Goal: Book appointment/travel/reservation

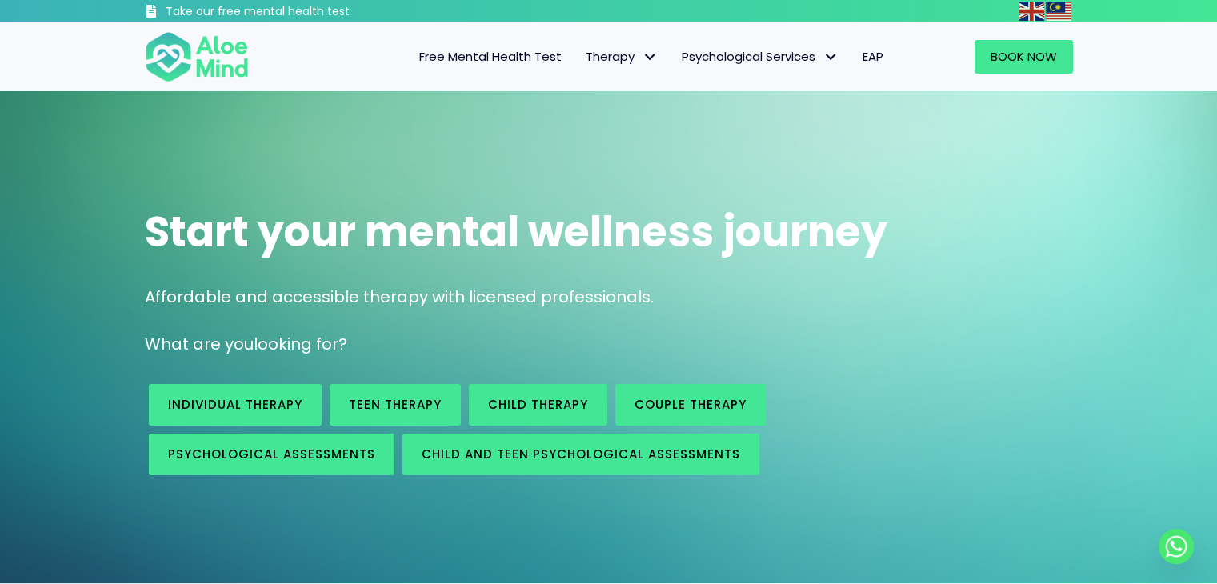
click at [535, 63] on span "Free Mental Health Test" at bounding box center [490, 56] width 142 height 17
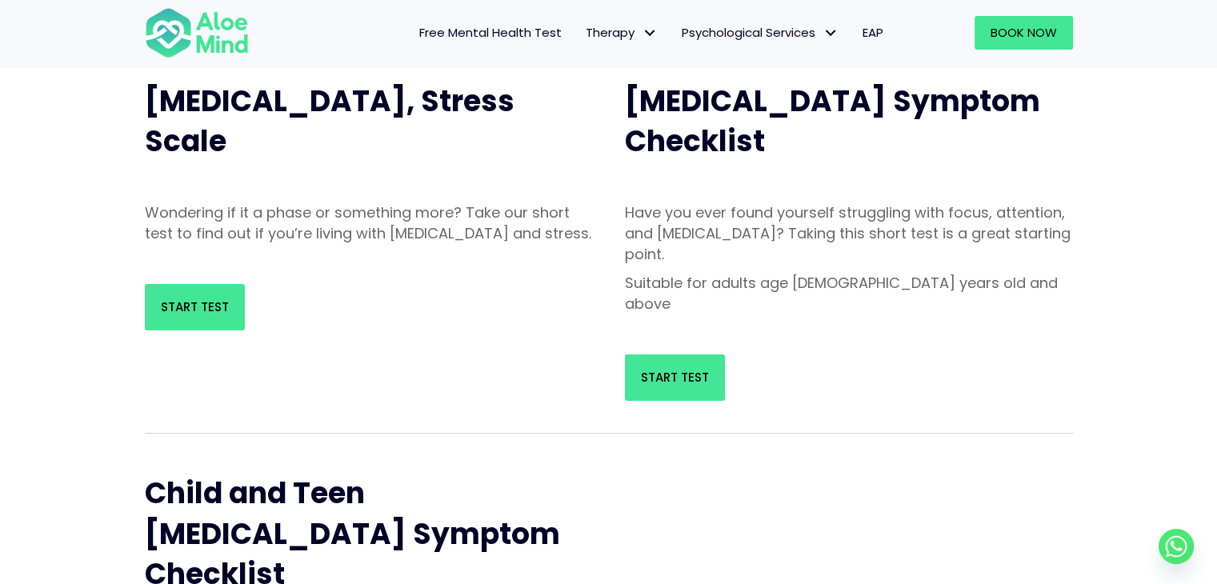
scroll to position [187, 0]
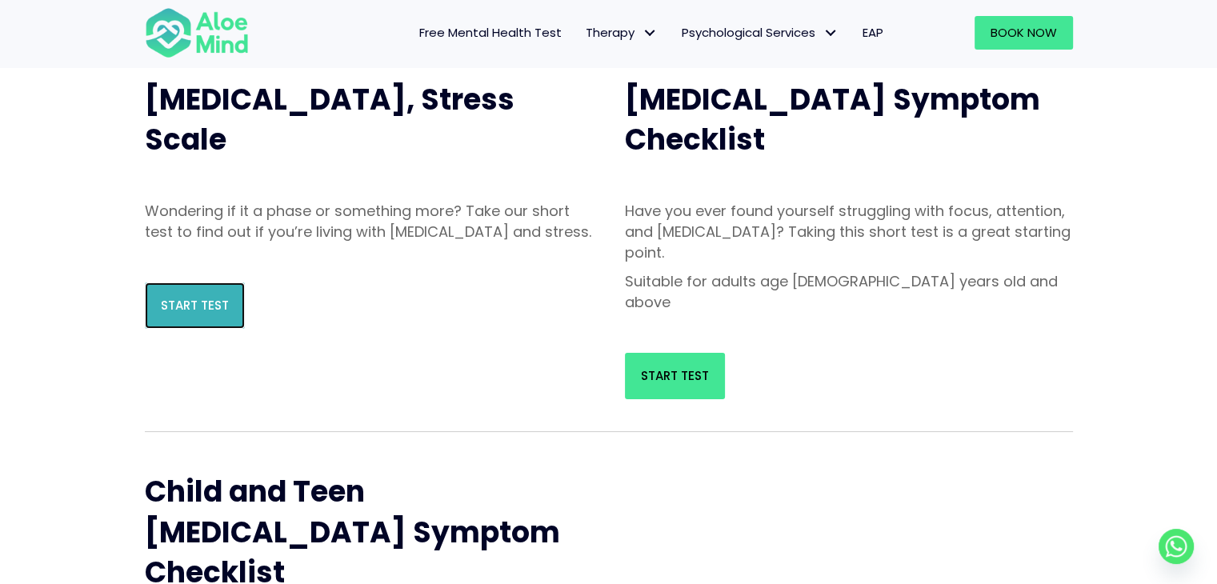
click at [166, 329] on link "Start Test" at bounding box center [195, 305] width 100 height 46
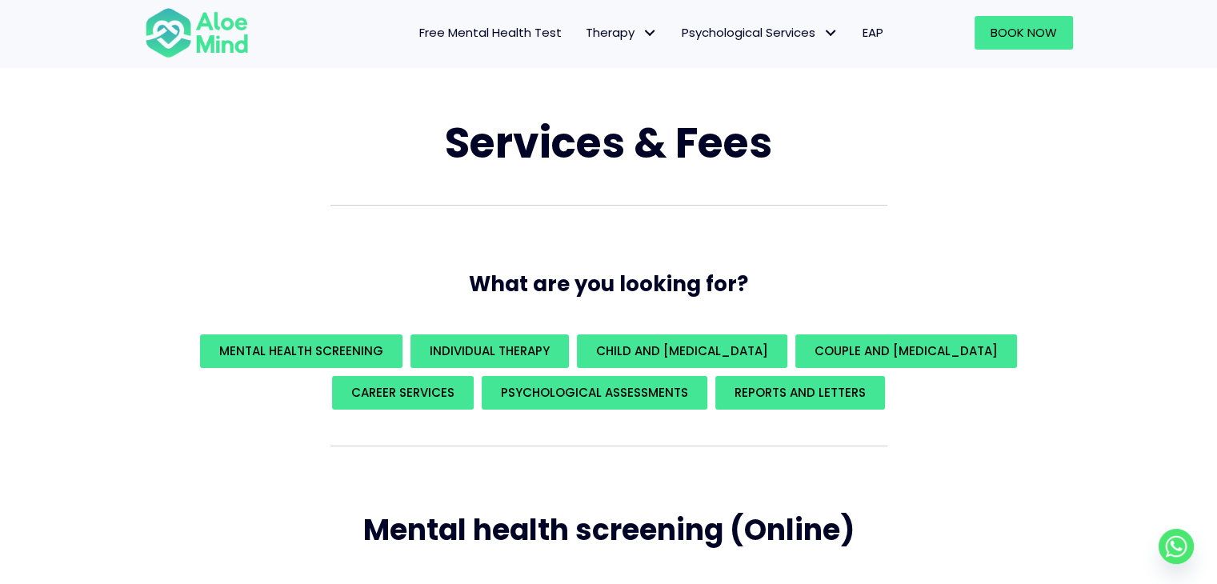
scroll to position [83, 0]
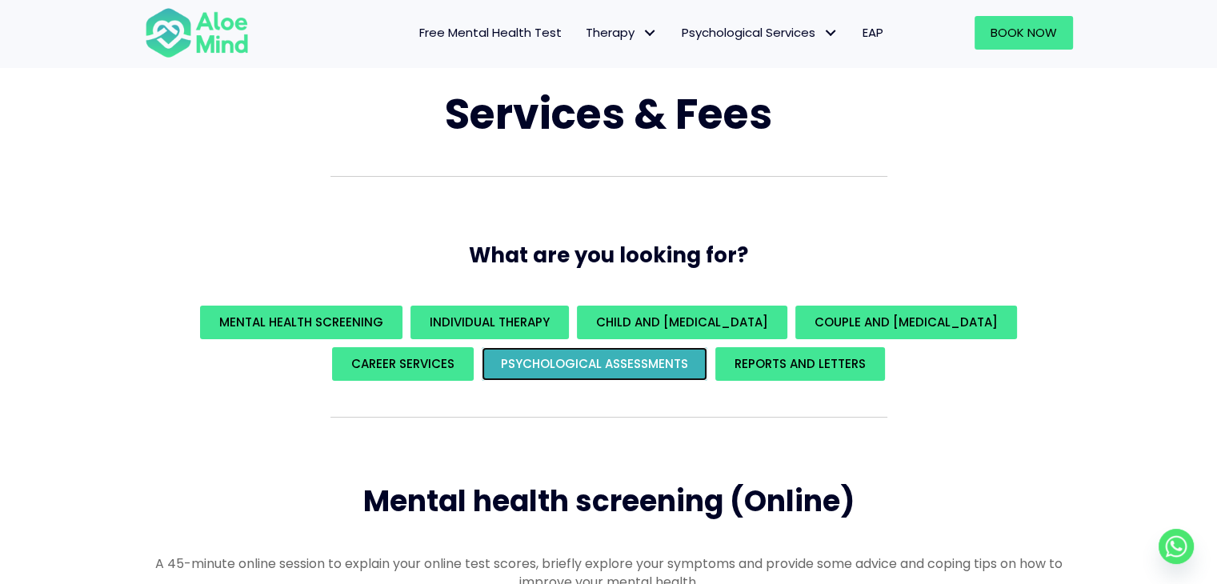
click at [695, 363] on link "Psychological assessments" at bounding box center [595, 364] width 226 height 34
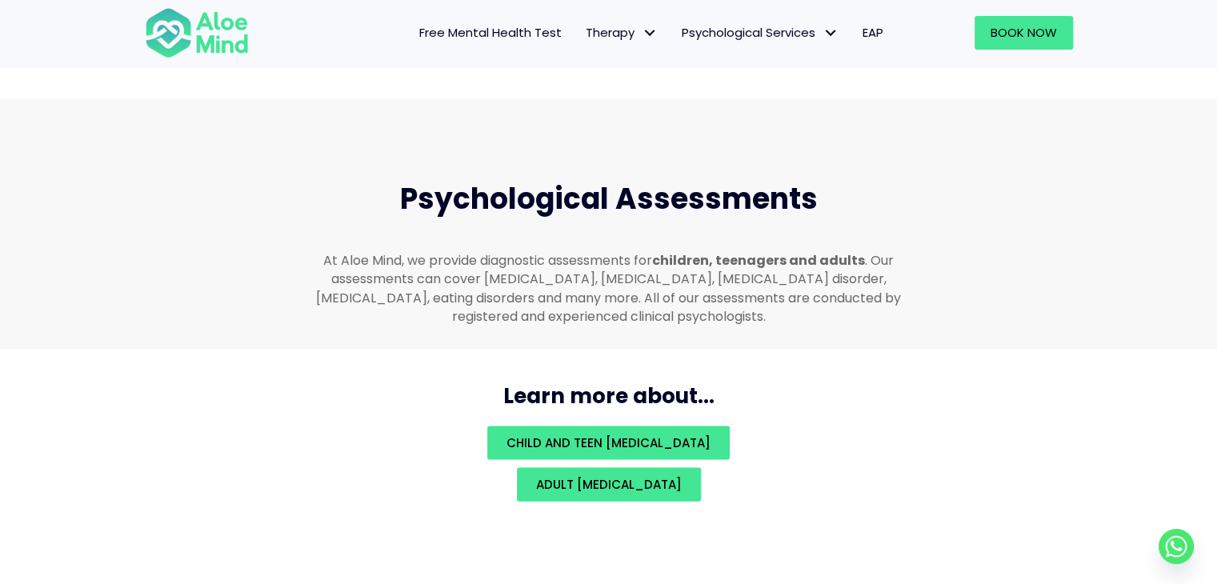
scroll to position [3396, 0]
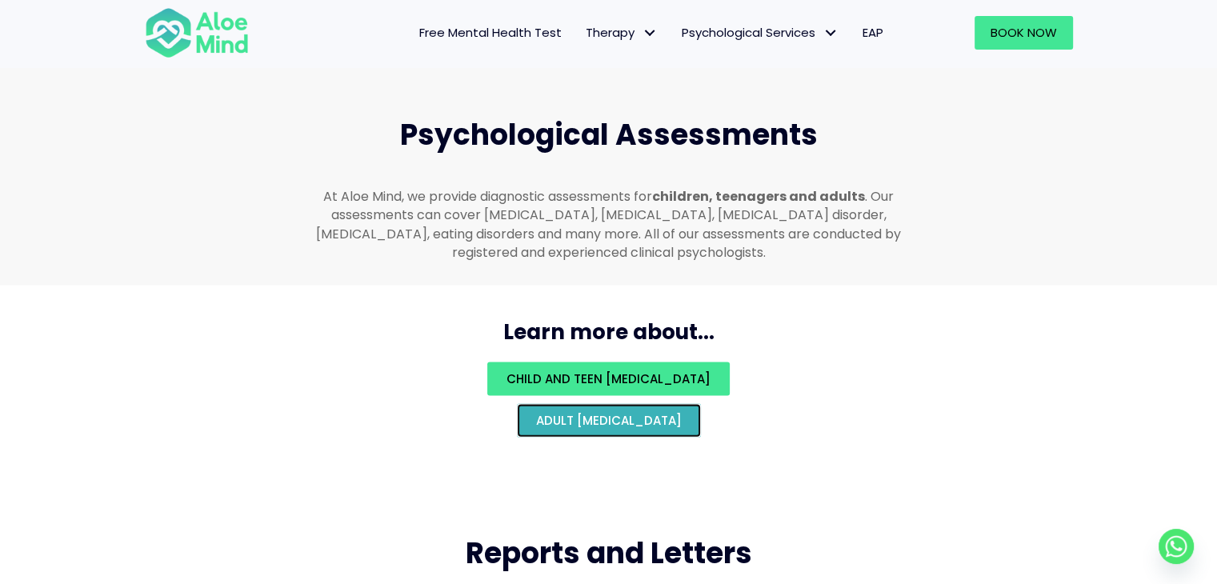
click at [699, 414] on link "Adult psychological assessment" at bounding box center [609, 421] width 184 height 34
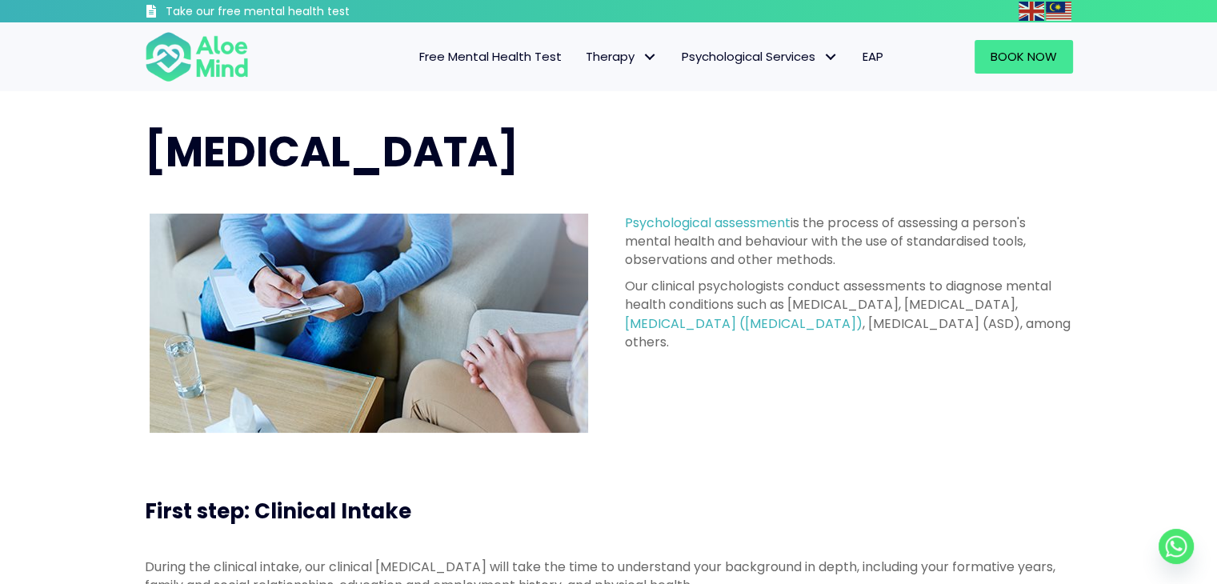
click at [508, 63] on span "Free Mental Health Test" at bounding box center [490, 56] width 142 height 17
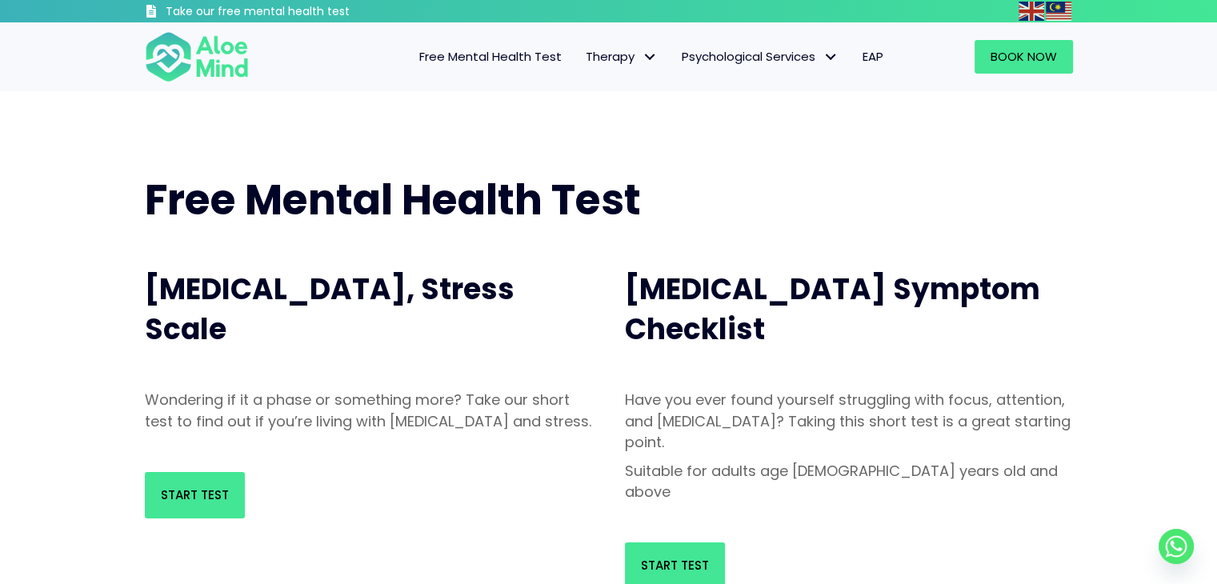
click at [298, 298] on span "[MEDICAL_DATA], Stress Scale" at bounding box center [330, 309] width 370 height 81
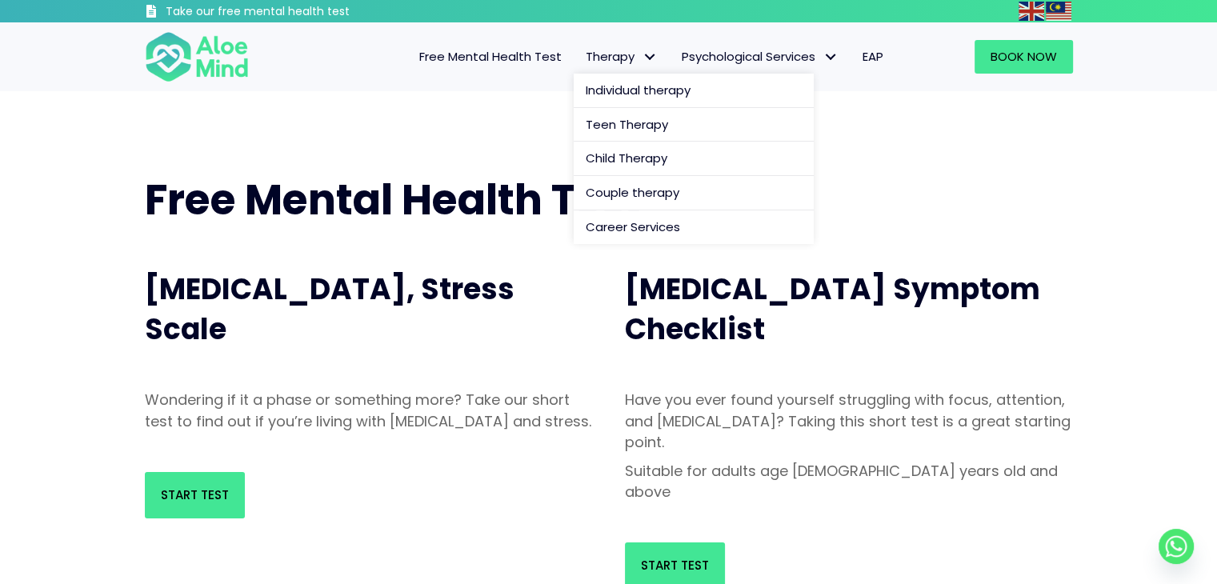
click at [621, 54] on span "Therapy" at bounding box center [622, 56] width 72 height 17
click at [614, 132] on span "Teen Therapy" at bounding box center [627, 124] width 82 height 17
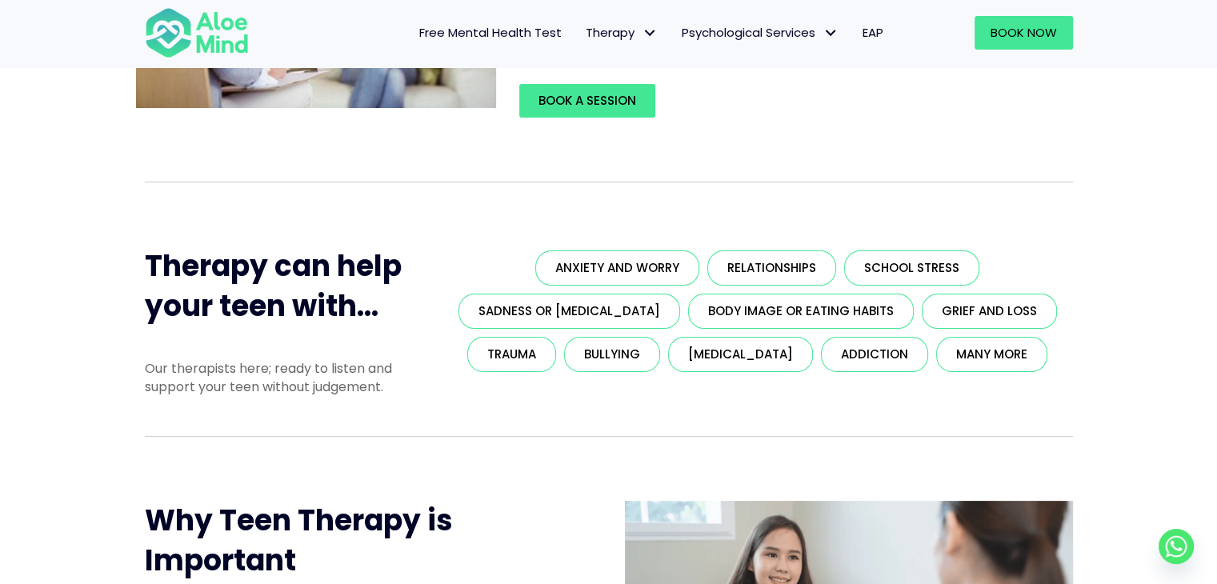
scroll to position [242, 0]
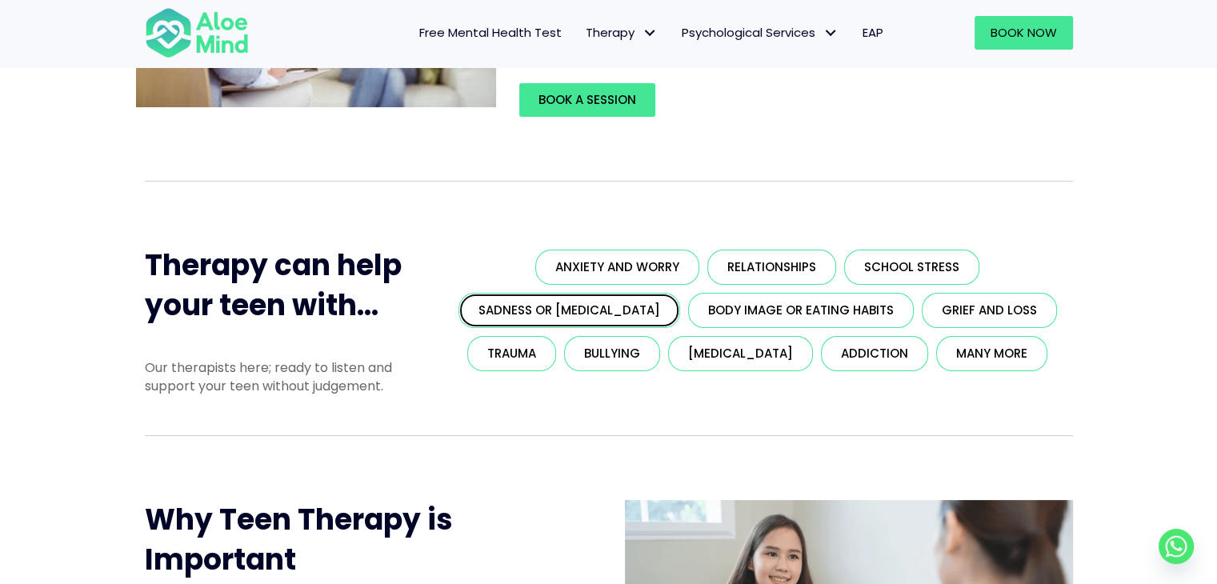
click at [592, 299] on link "Sadness or depression" at bounding box center [570, 310] width 222 height 35
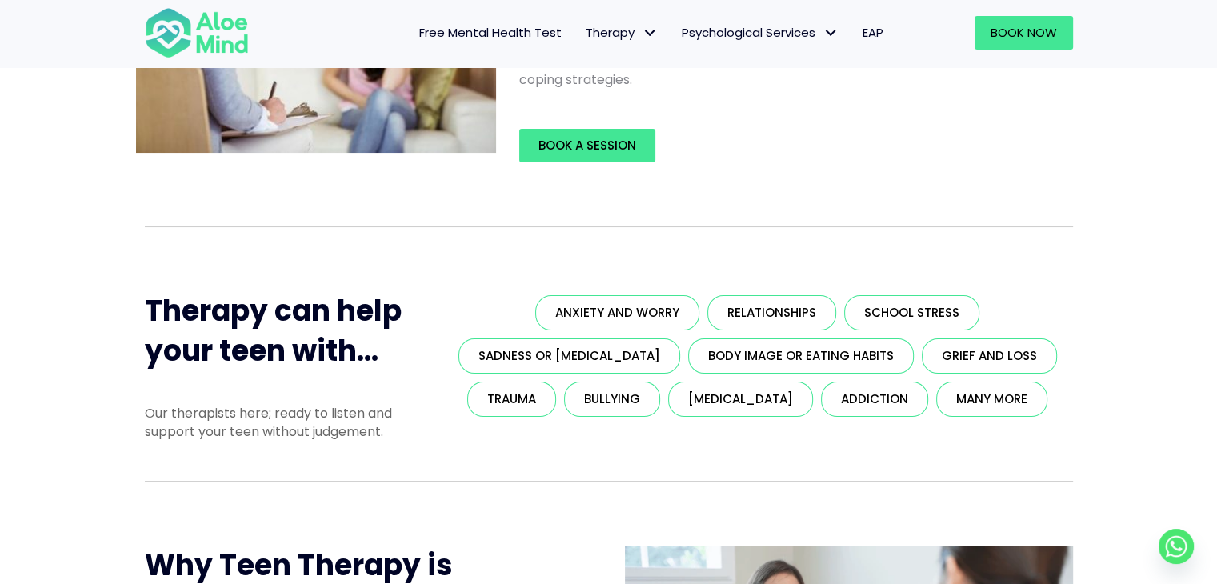
scroll to position [258, 0]
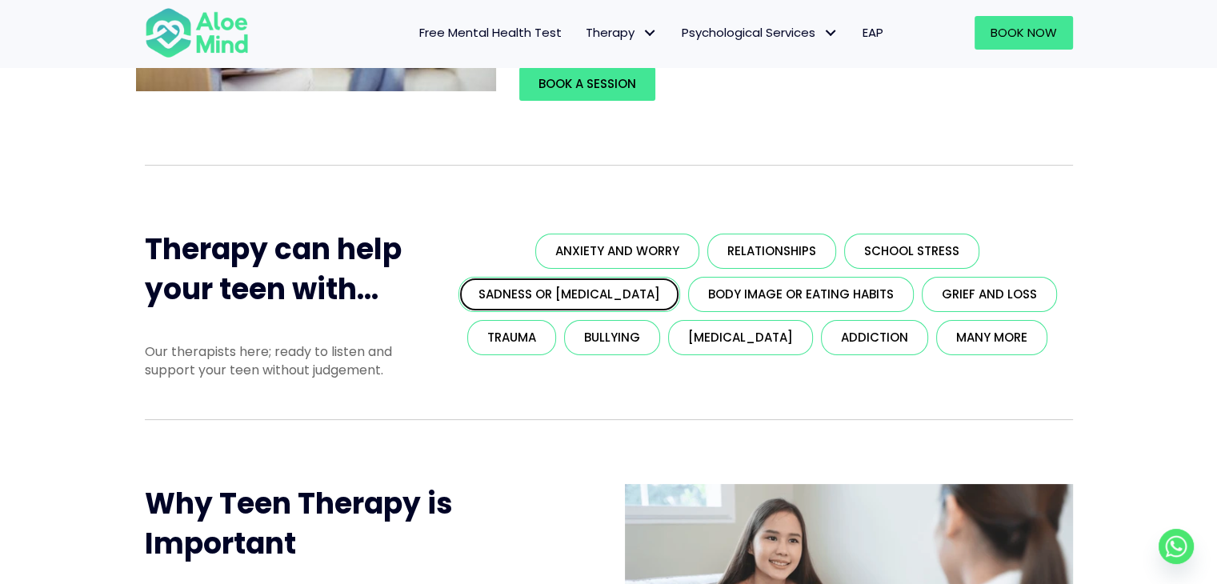
click at [592, 299] on span "Sadness or [MEDICAL_DATA]" at bounding box center [570, 294] width 182 height 17
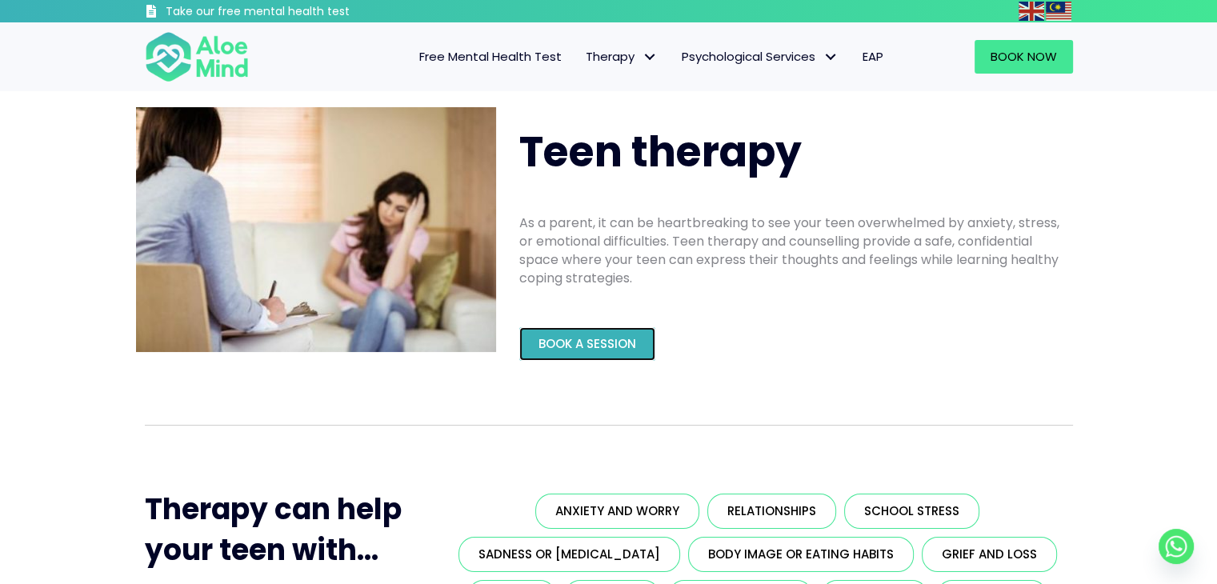
click at [591, 335] on span "Book a Session" at bounding box center [588, 343] width 98 height 17
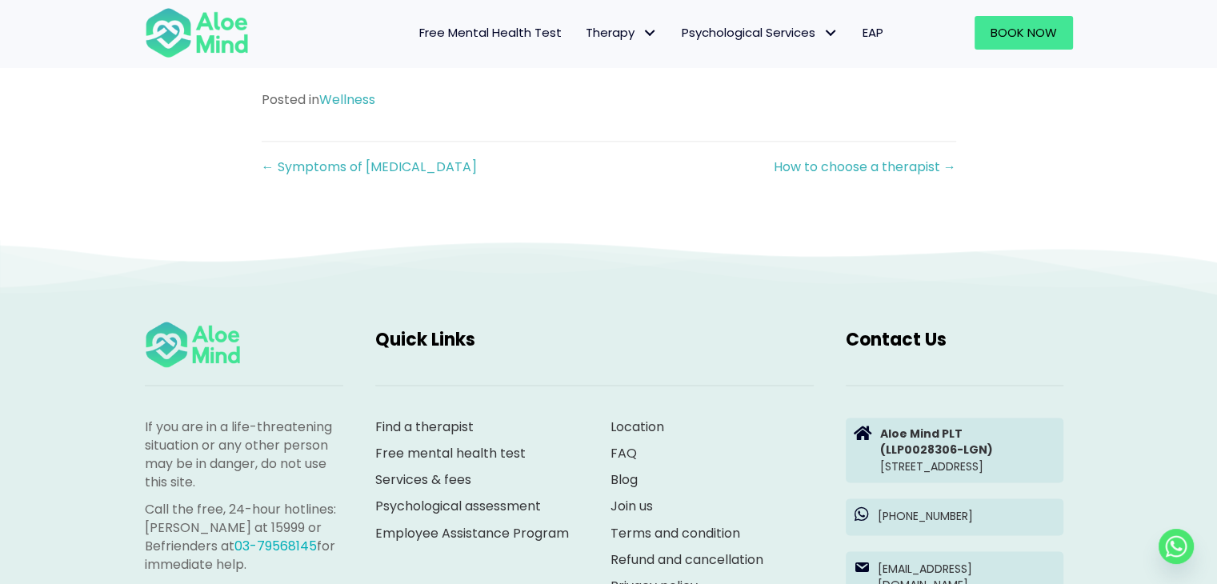
scroll to position [1978, 0]
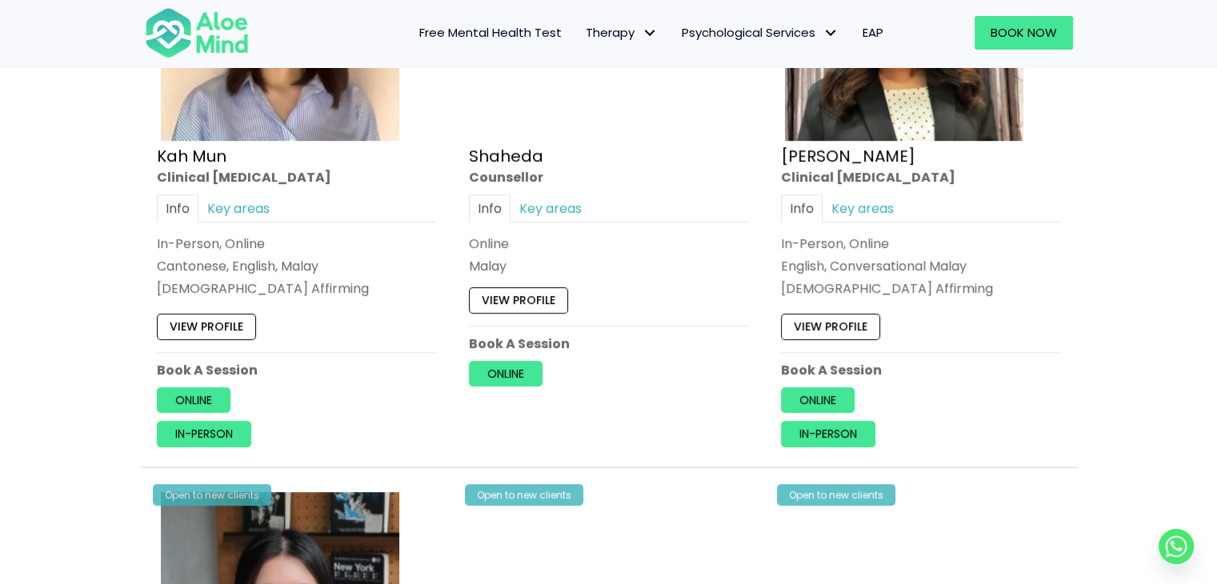
scroll to position [1008, 0]
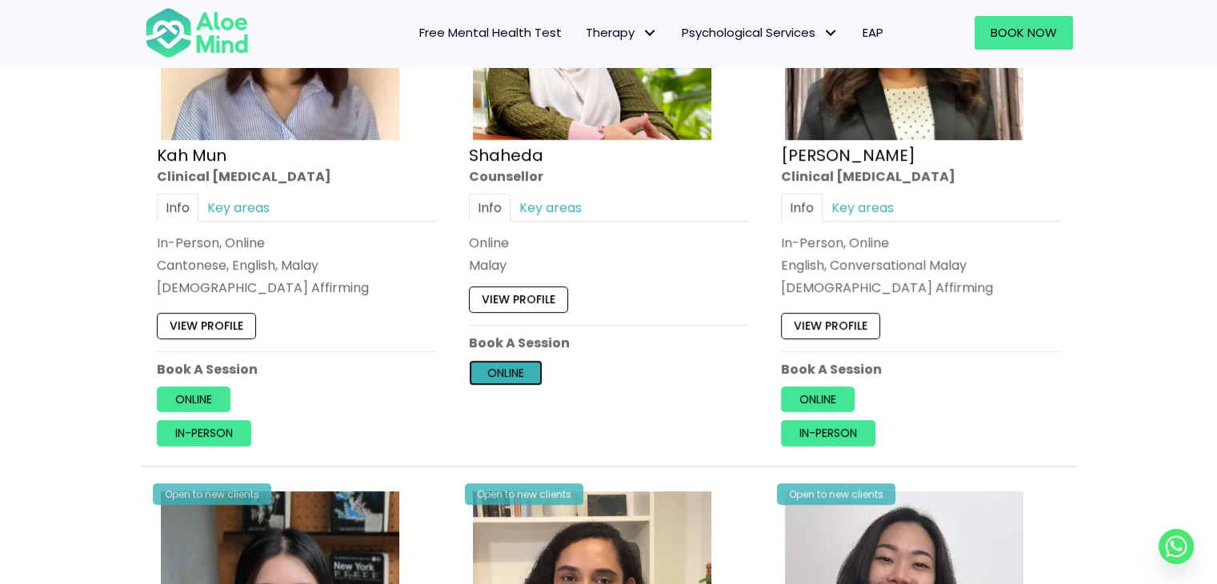
click at [531, 374] on link "Online" at bounding box center [506, 373] width 74 height 26
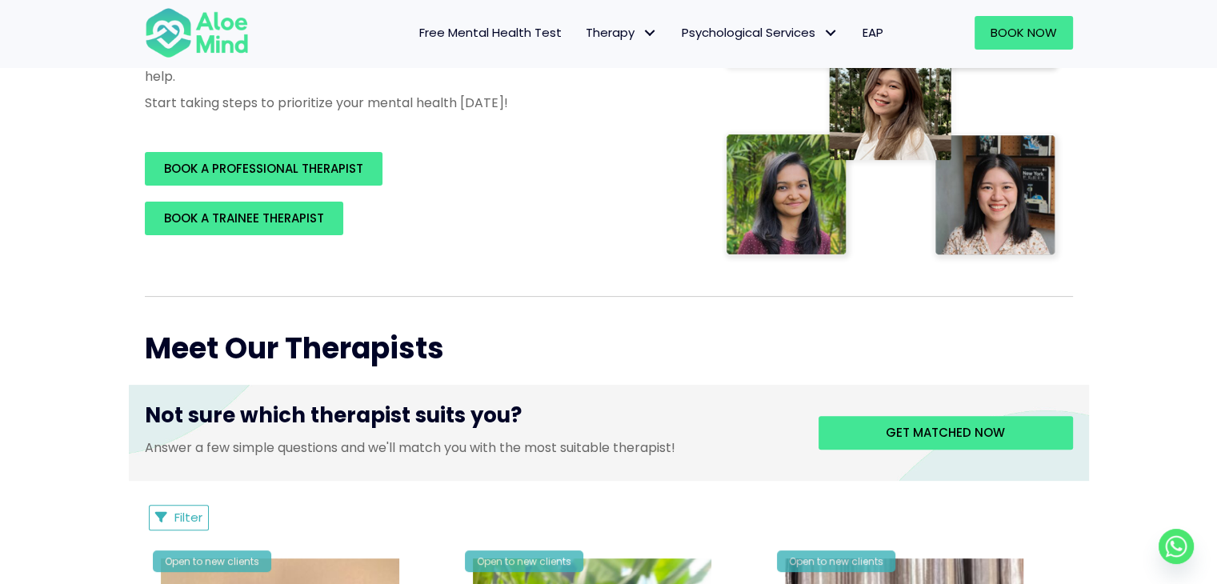
scroll to position [0, 0]
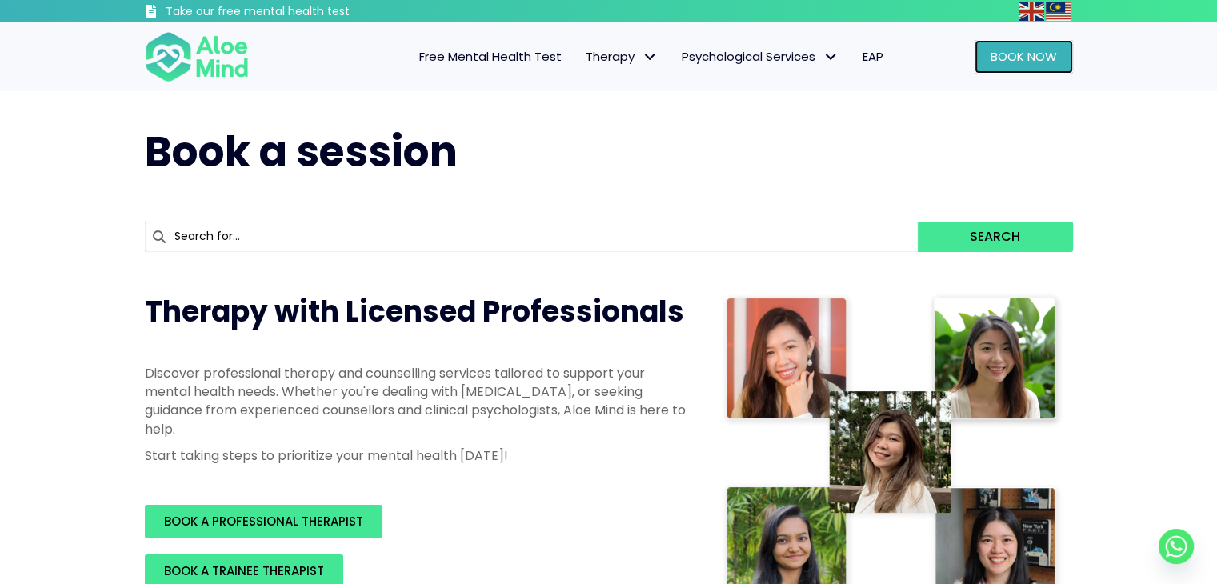
click at [989, 58] on link "Book Now" at bounding box center [1024, 57] width 98 height 34
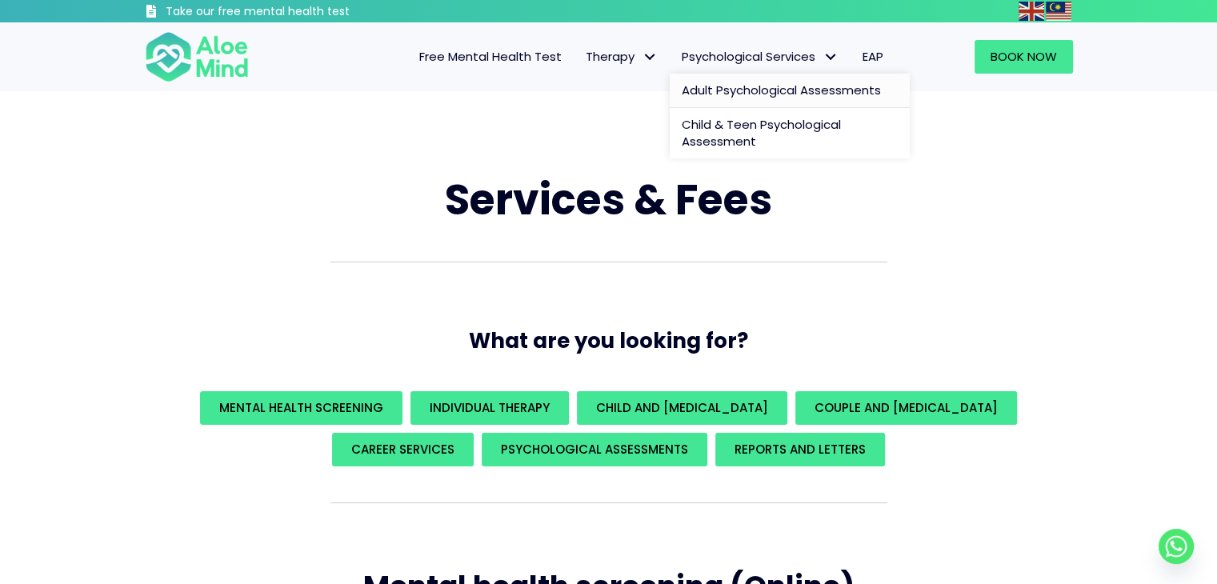
click at [704, 88] on span "Adult Psychological Assessments" at bounding box center [781, 90] width 199 height 17
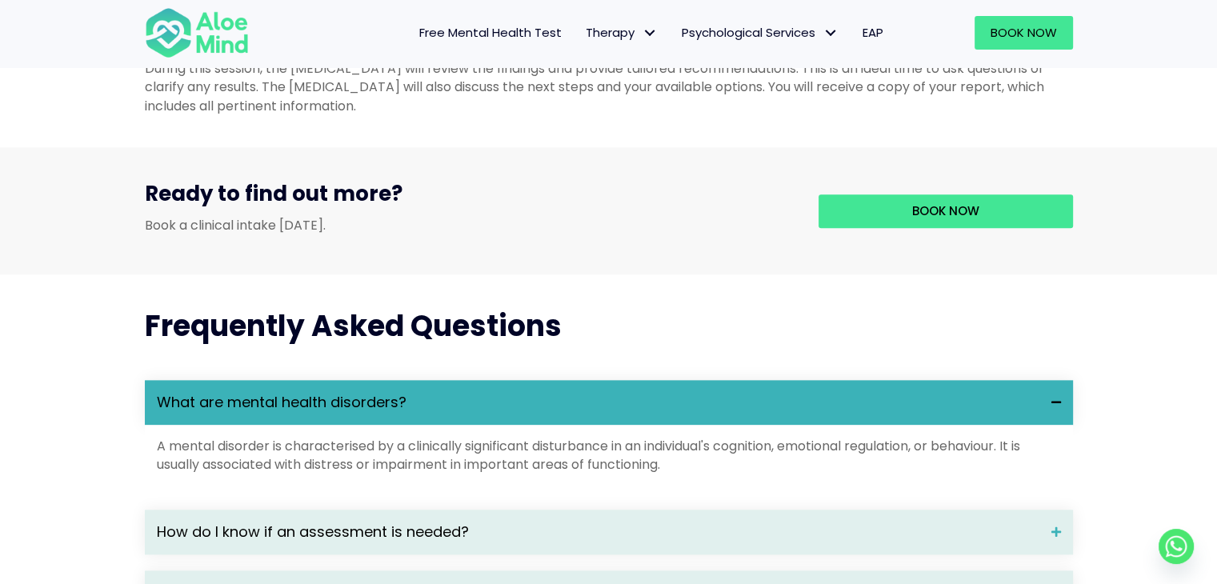
scroll to position [1847, 0]
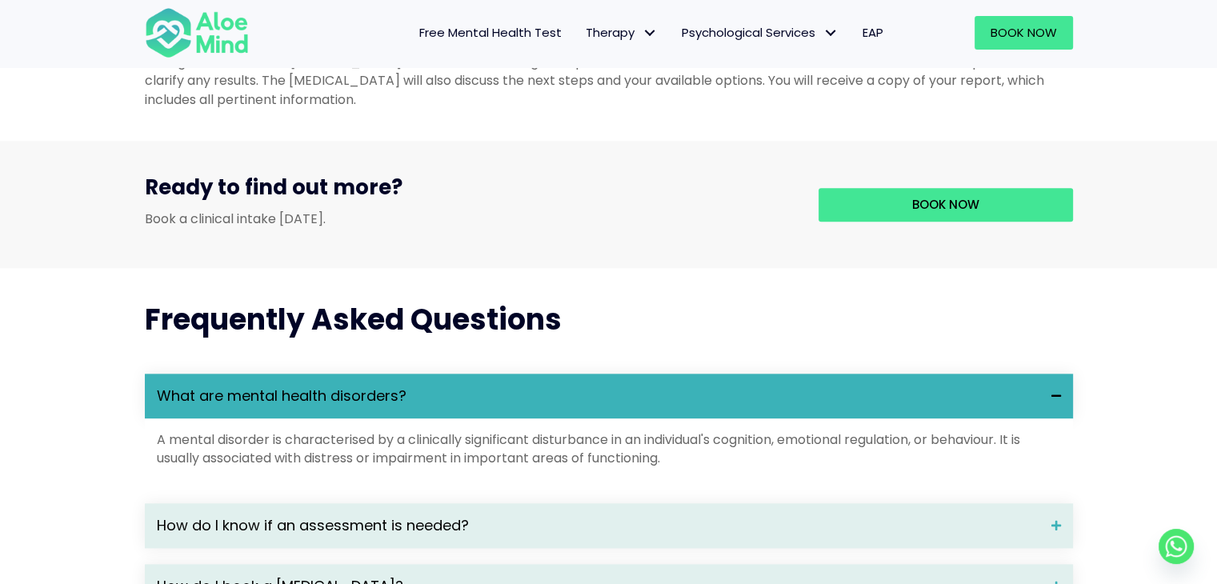
click at [537, 24] on span "Free Mental Health Test" at bounding box center [490, 32] width 142 height 17
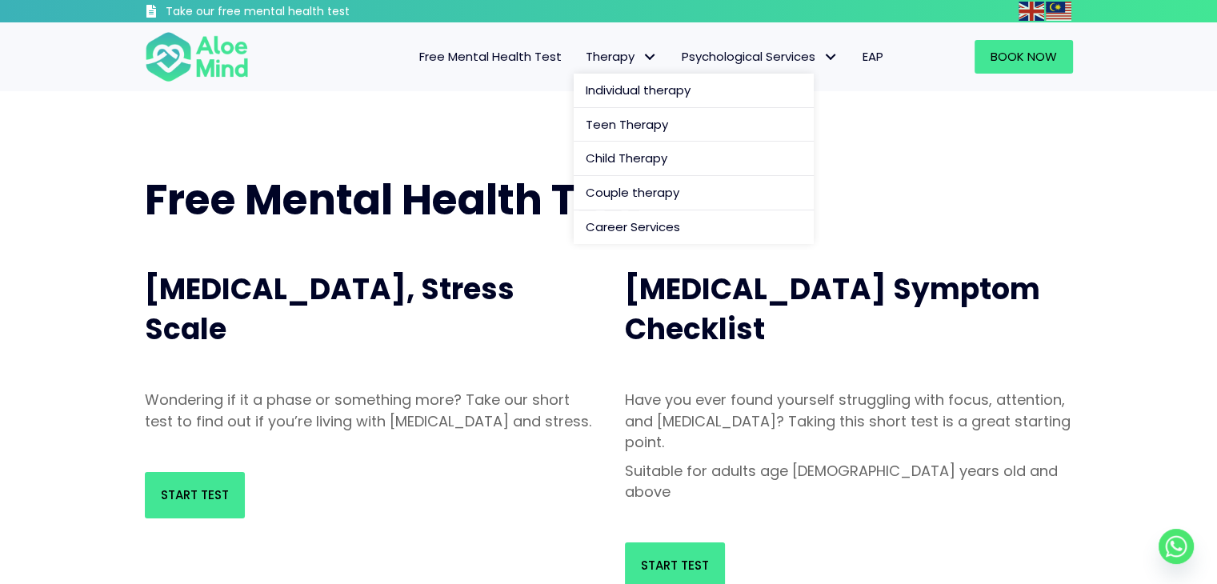
click at [613, 68] on link "Therapy" at bounding box center [622, 57] width 96 height 34
click at [602, 132] on span "Teen Therapy" at bounding box center [627, 124] width 82 height 17
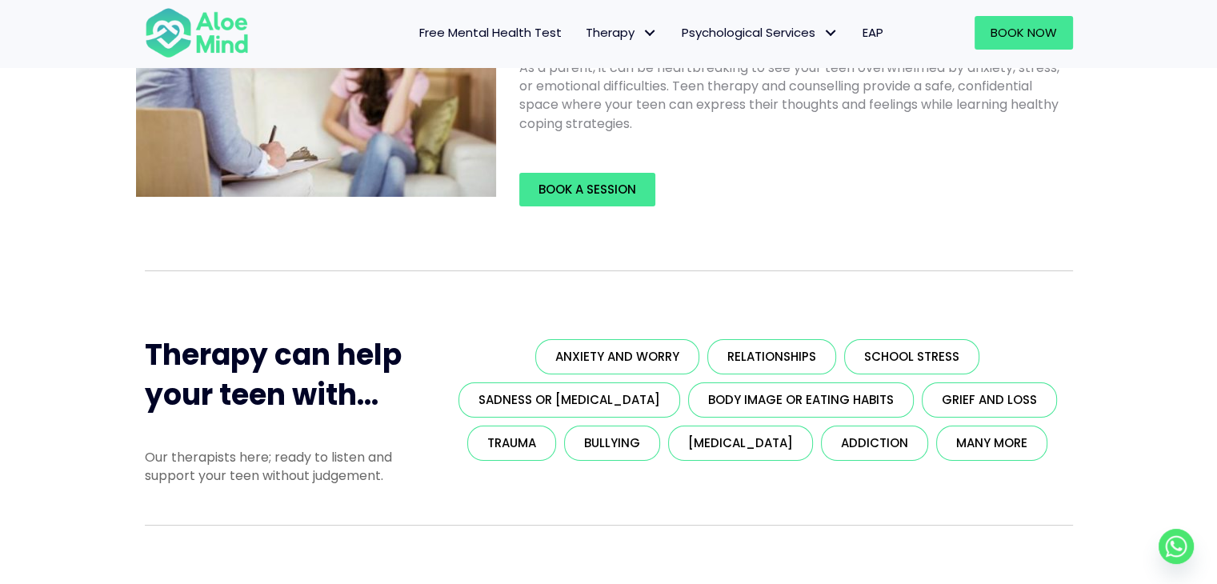
scroll to position [176, 0]
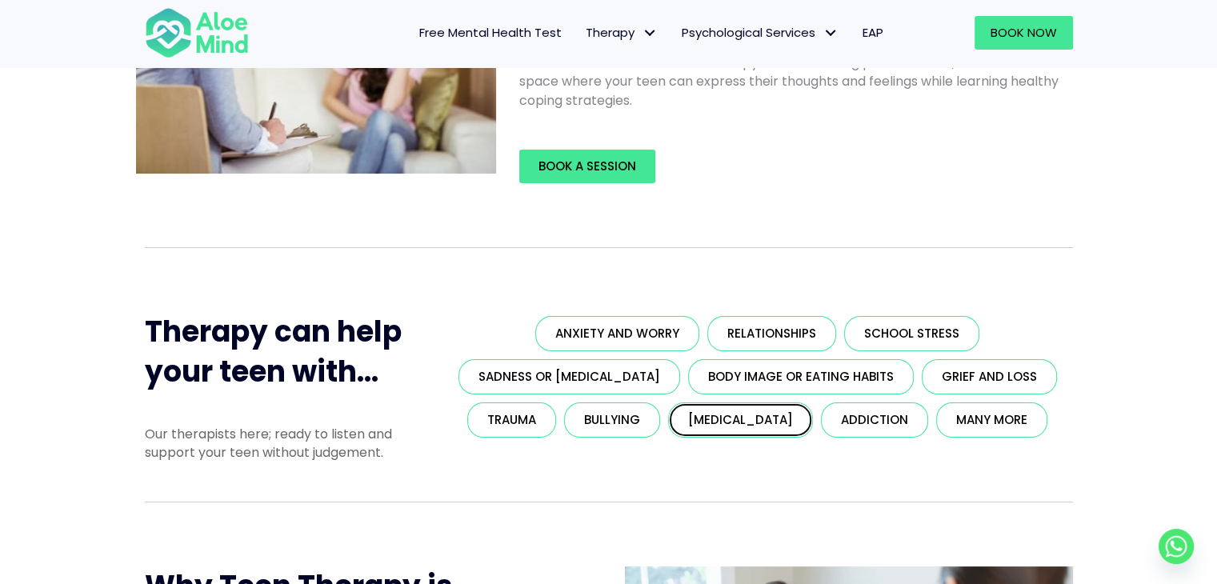
click at [704, 409] on link "[MEDICAL_DATA]" at bounding box center [740, 420] width 145 height 35
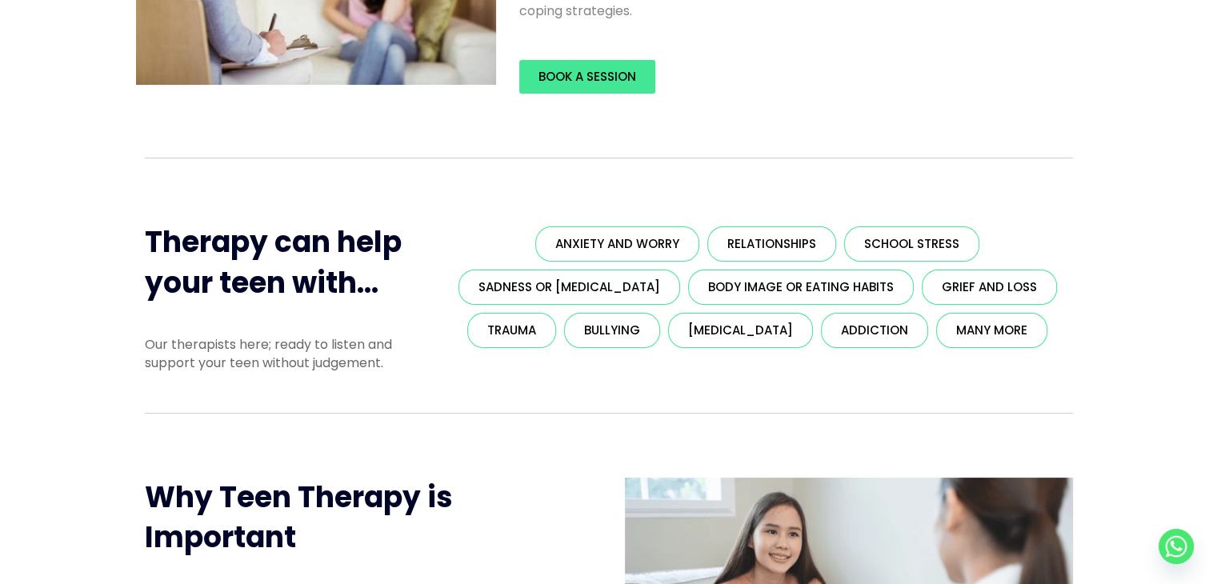
scroll to position [274, 0]
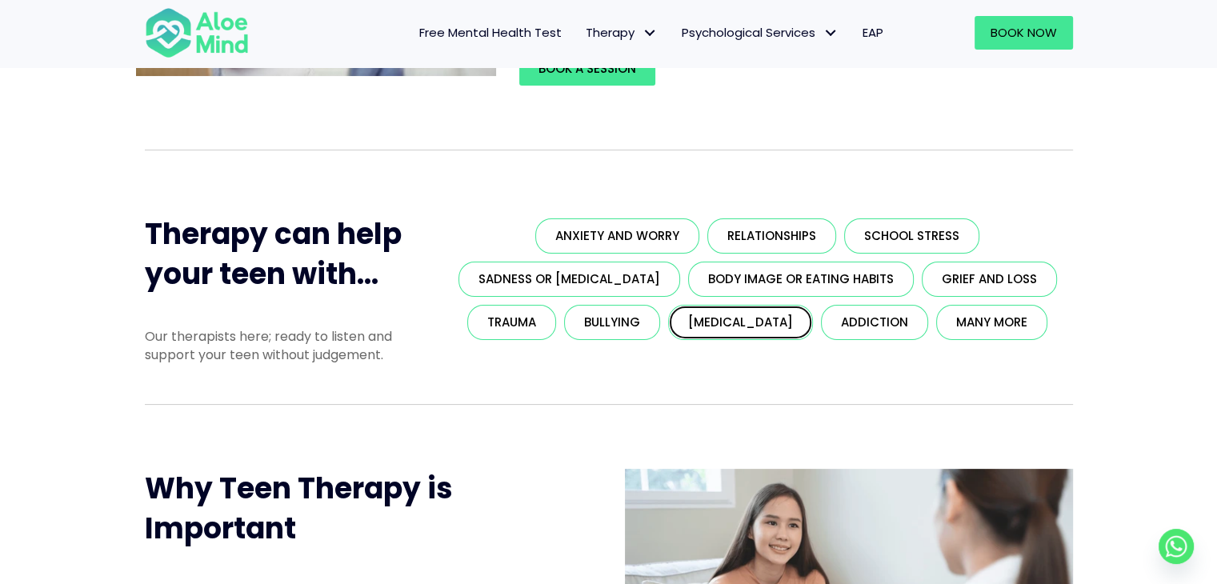
click at [692, 314] on span "[MEDICAL_DATA]" at bounding box center [740, 322] width 105 height 17
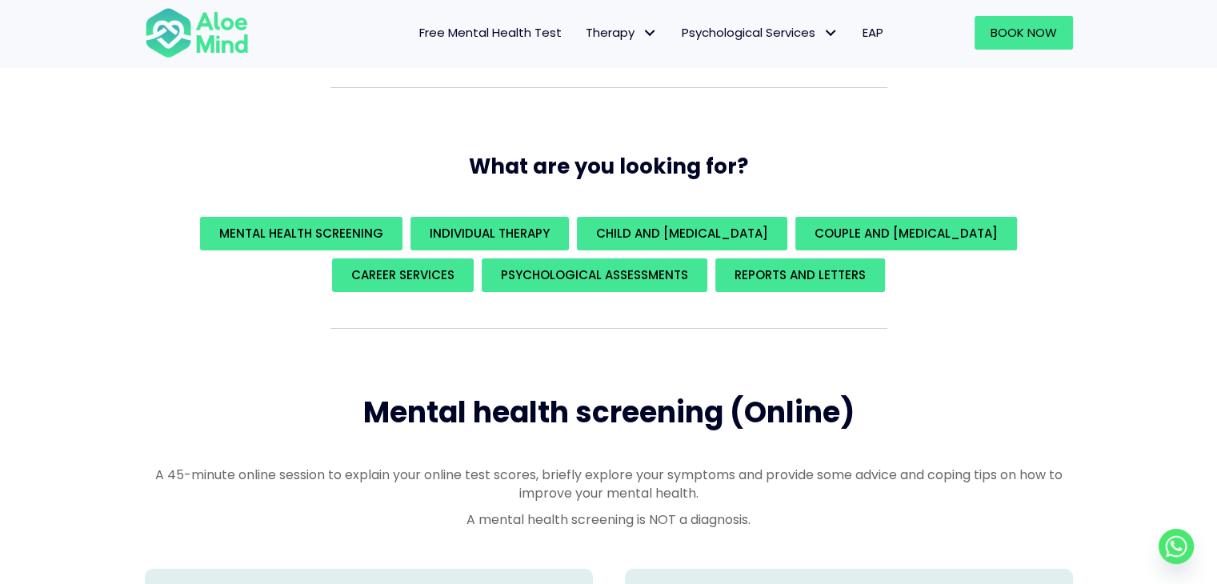
scroll to position [221, 0]
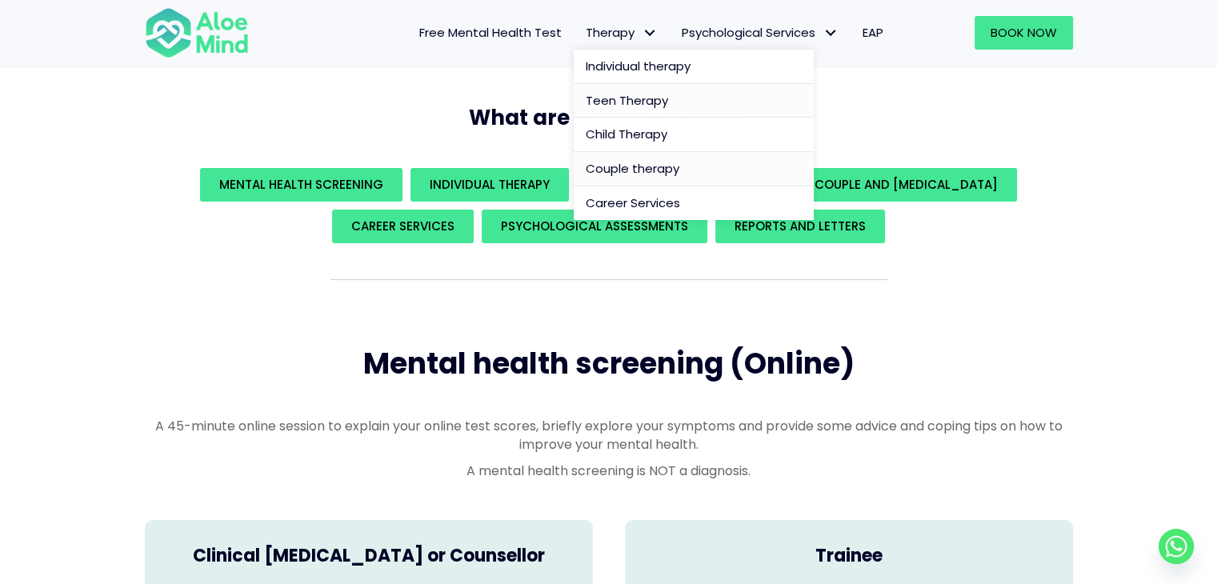
click at [612, 101] on span "Teen Therapy" at bounding box center [627, 100] width 82 height 17
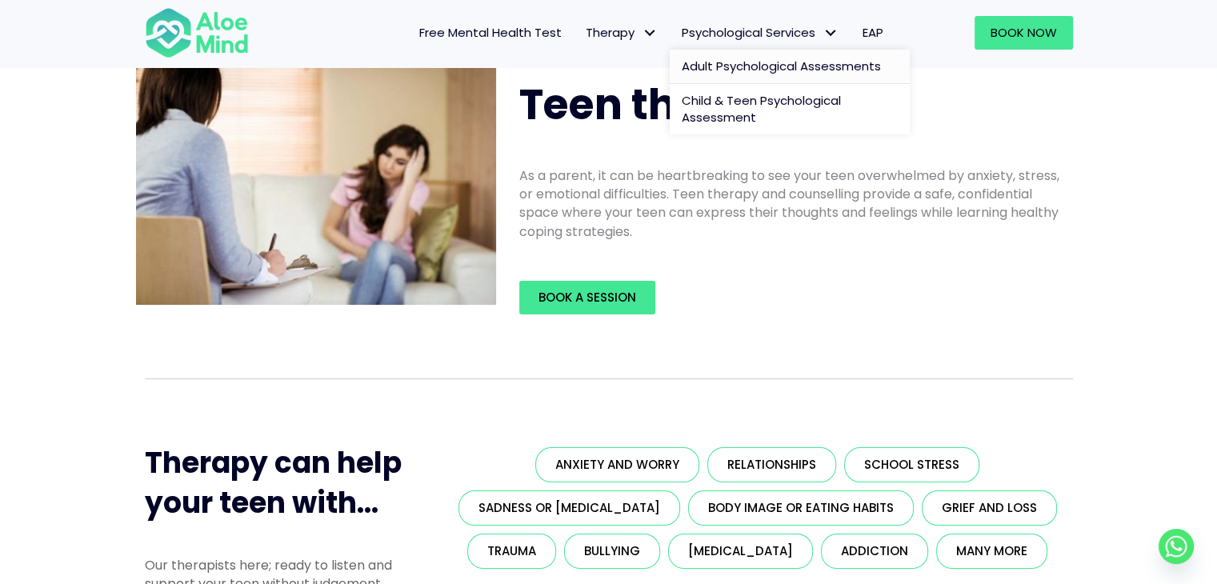
scroll to position [46, 0]
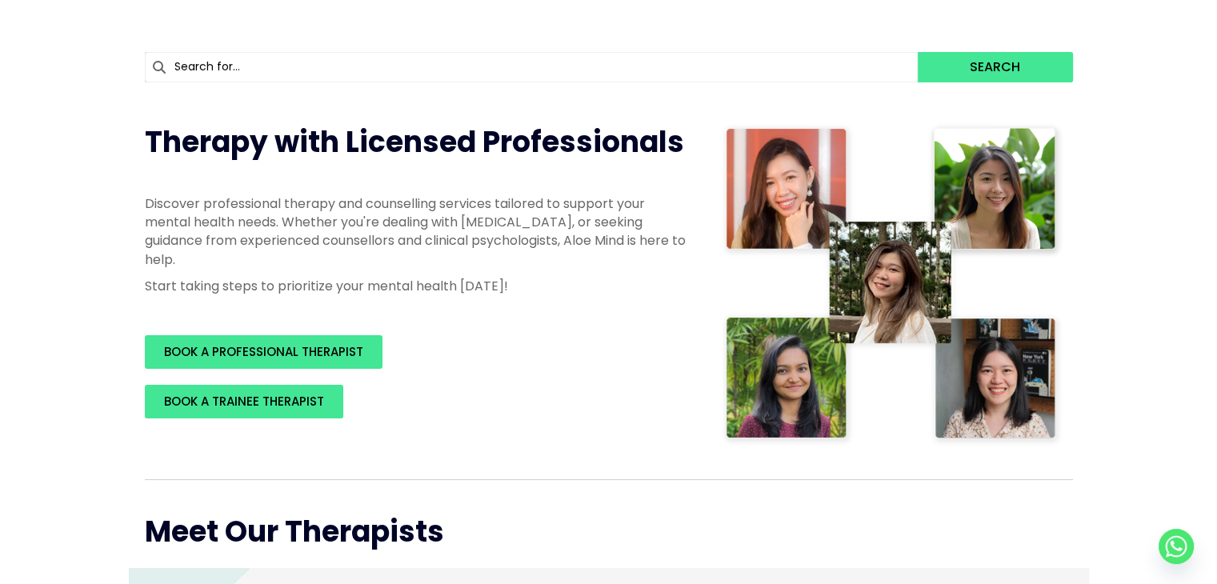
scroll to position [211, 0]
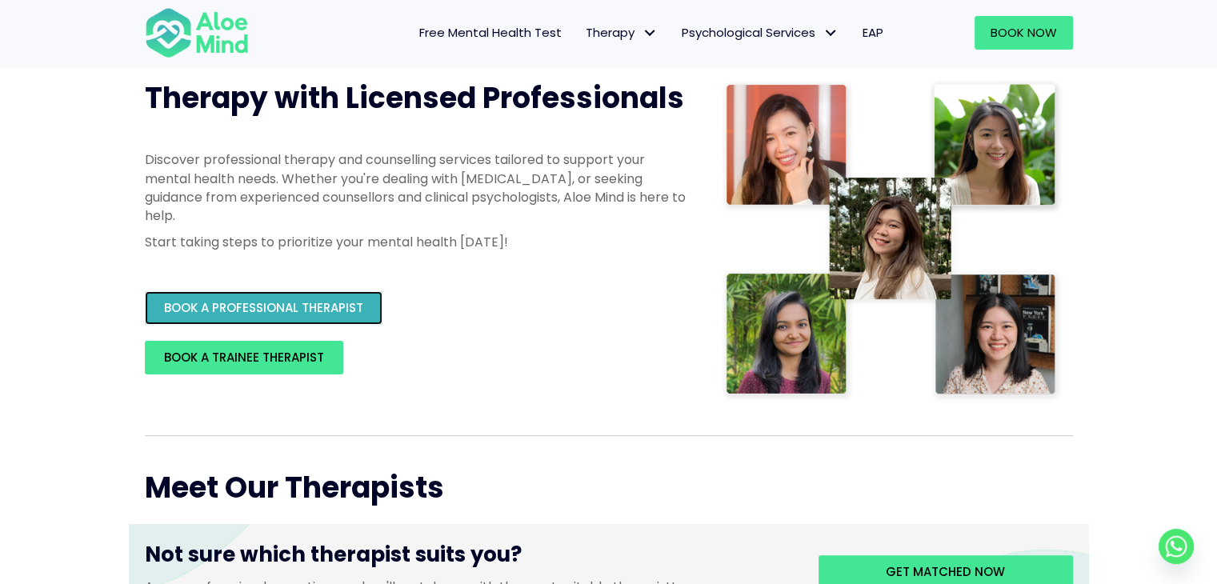
click at [266, 308] on span "BOOK A PROFESSIONAL THERAPIST" at bounding box center [263, 307] width 199 height 17
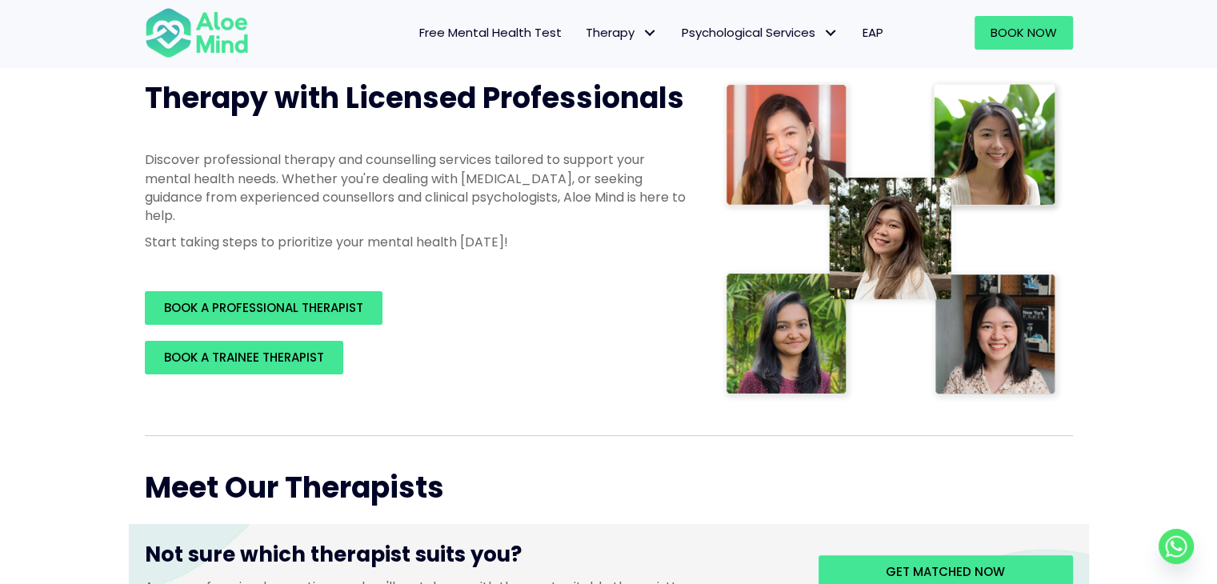
click at [465, 42] on link "Free Mental Health Test" at bounding box center [490, 33] width 166 height 34
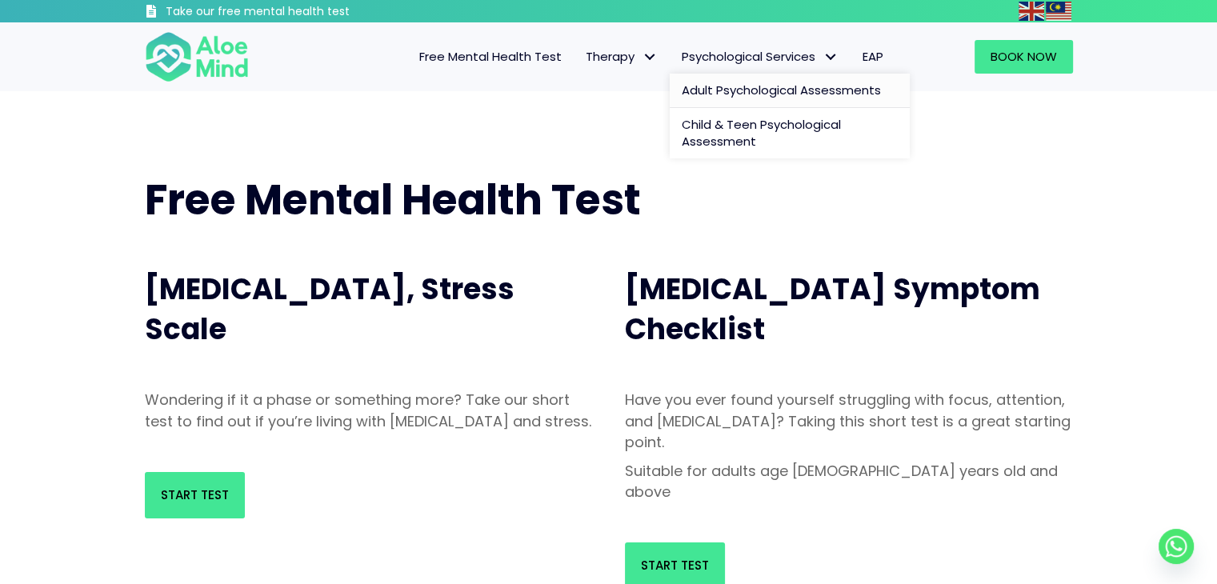
click at [699, 90] on span "Adult Psychological Assessments" at bounding box center [781, 90] width 199 height 17
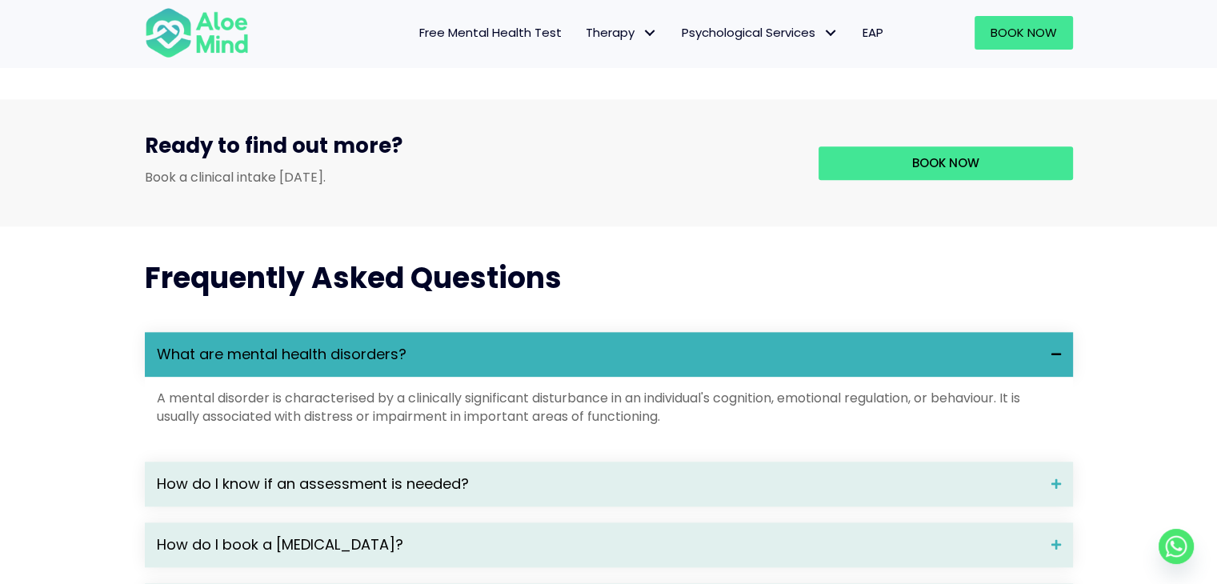
scroll to position [1888, 0]
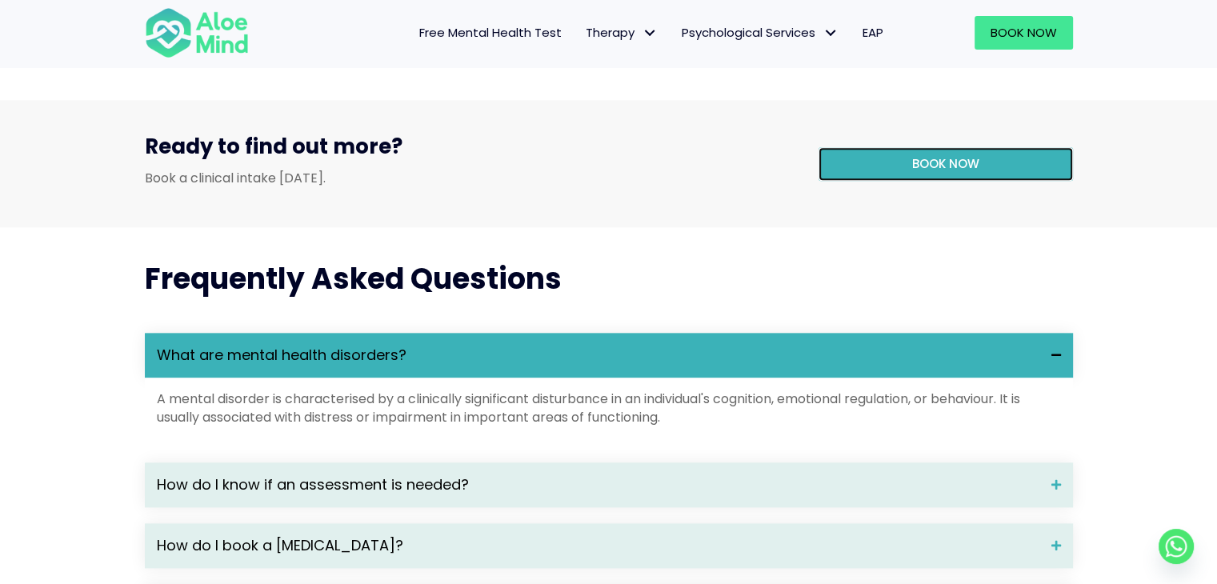
click at [830, 181] on link "Book now" at bounding box center [946, 164] width 254 height 34
